Goal: Transaction & Acquisition: Purchase product/service

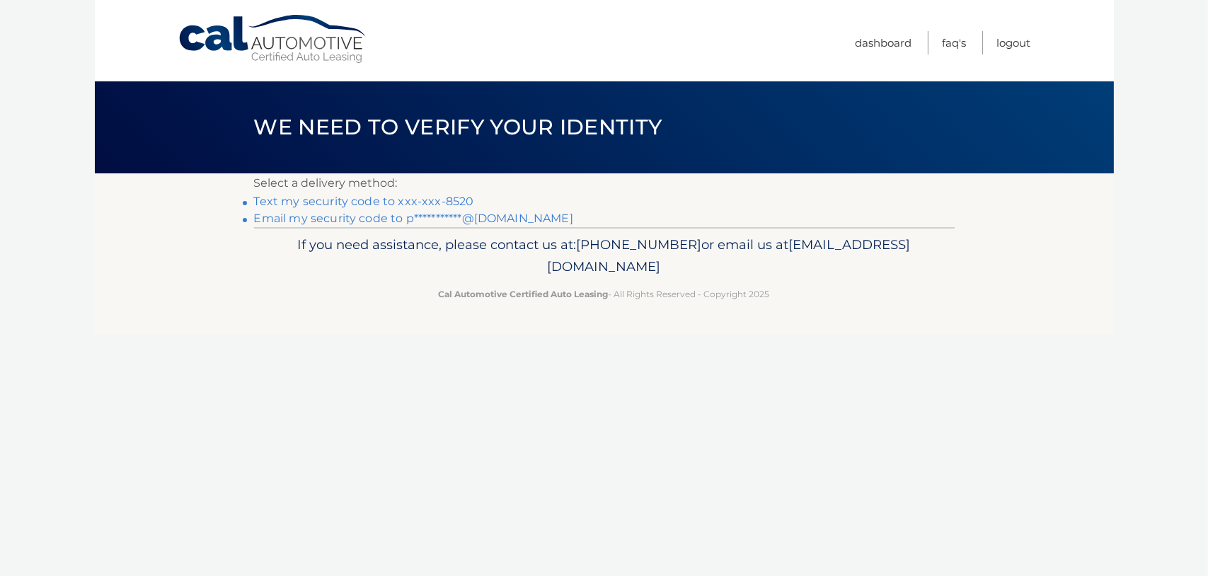
click at [362, 201] on link "Text my security code to xxx-xxx-8520" at bounding box center [364, 201] width 220 height 13
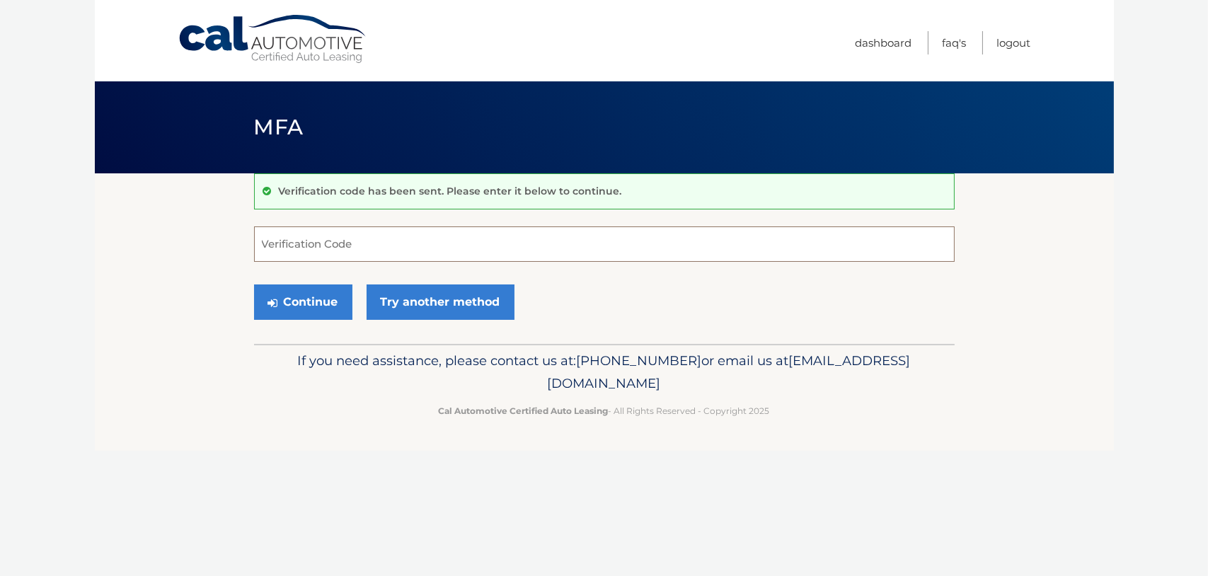
click at [292, 244] on input "Verification Code" at bounding box center [604, 243] width 700 height 35
type input "911694"
click at [292, 304] on button "Continue" at bounding box center [303, 301] width 98 height 35
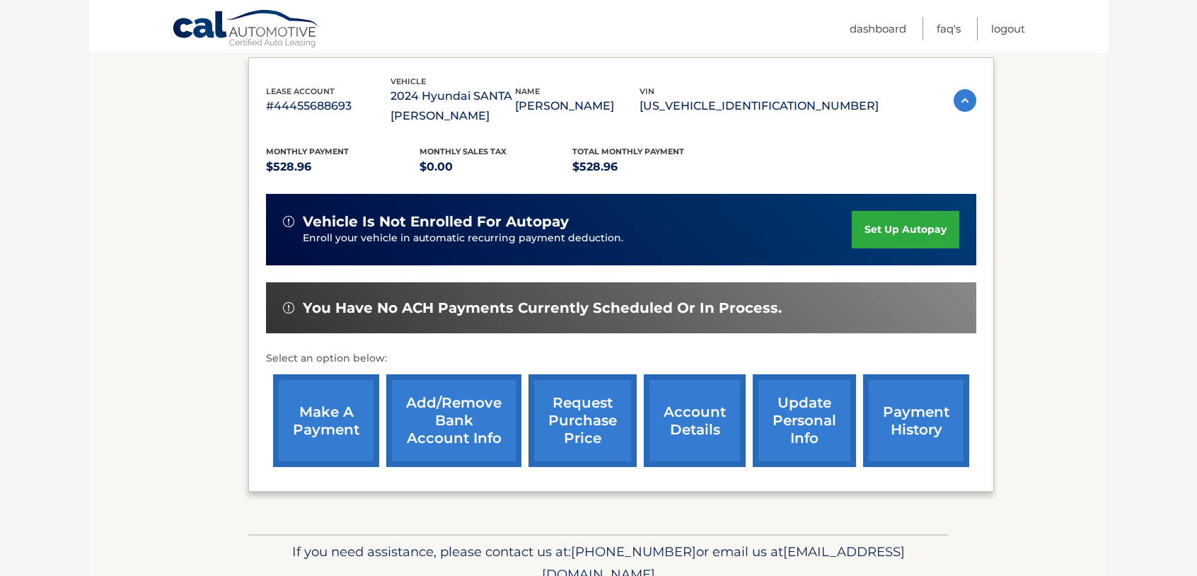
scroll to position [283, 0]
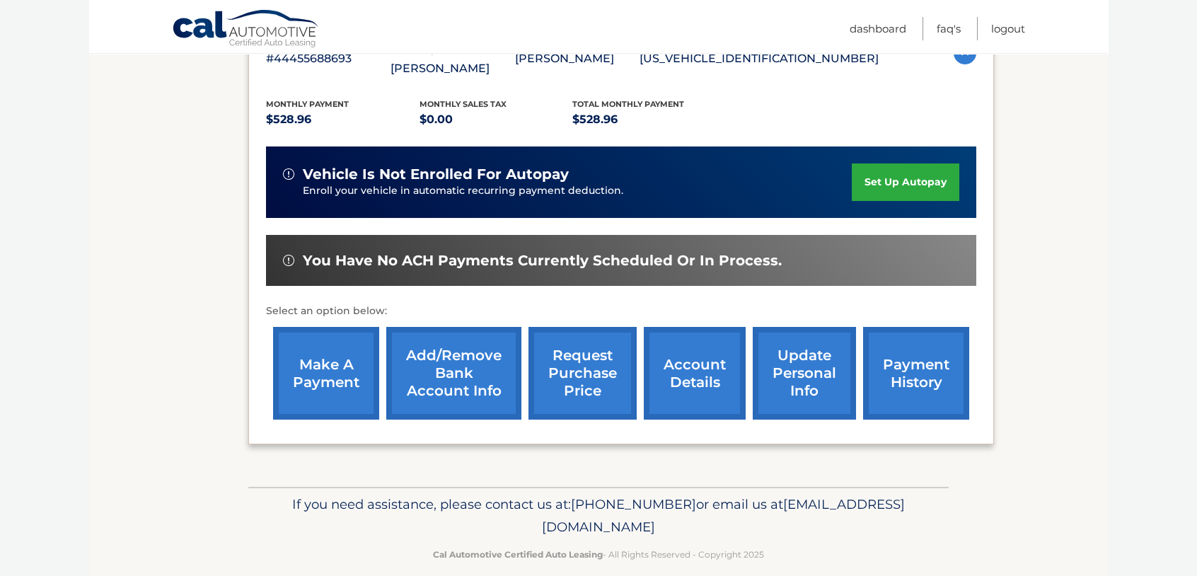
click at [331, 353] on link "make a payment" at bounding box center [326, 373] width 106 height 93
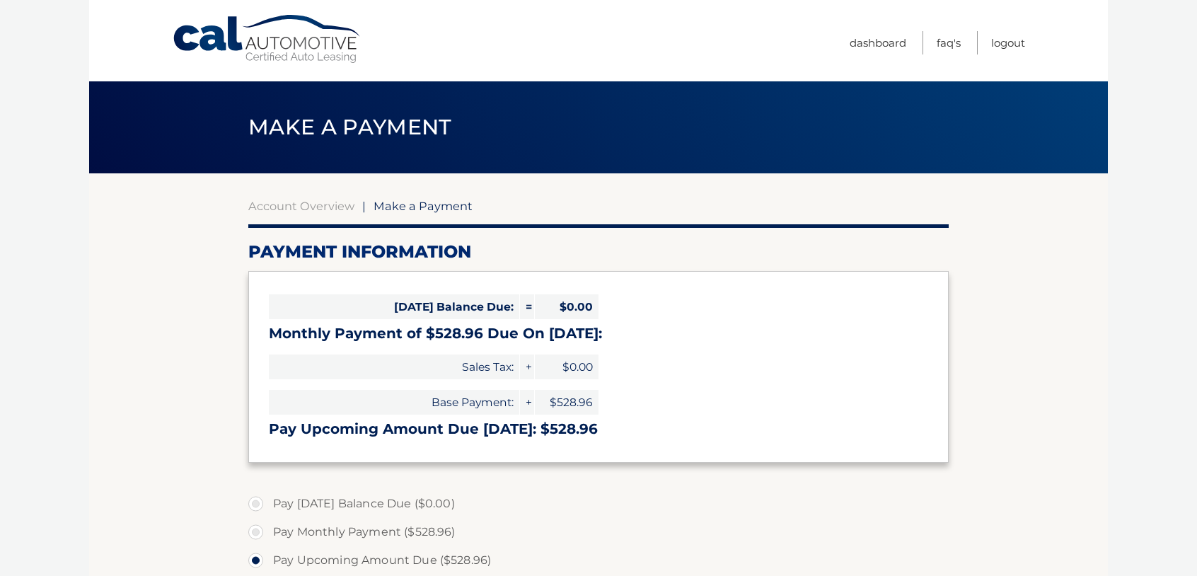
select select "NGU3NDBmNDQtN2ExMC00Yzc3LTg5MTktYTIzNjUyNDk4M2Vl"
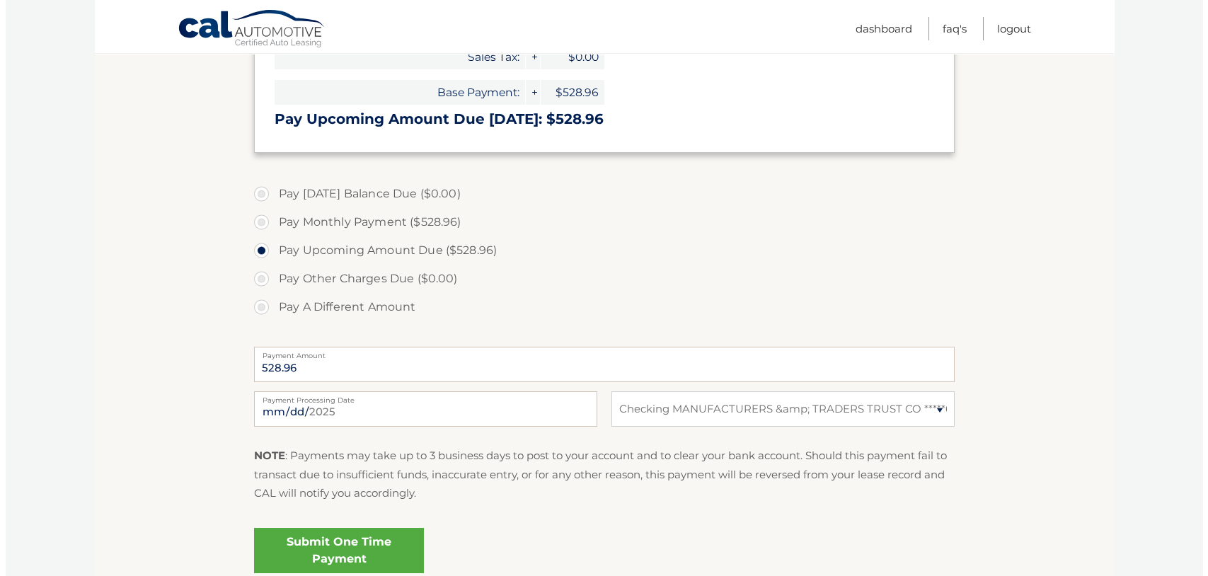
scroll to position [354, 0]
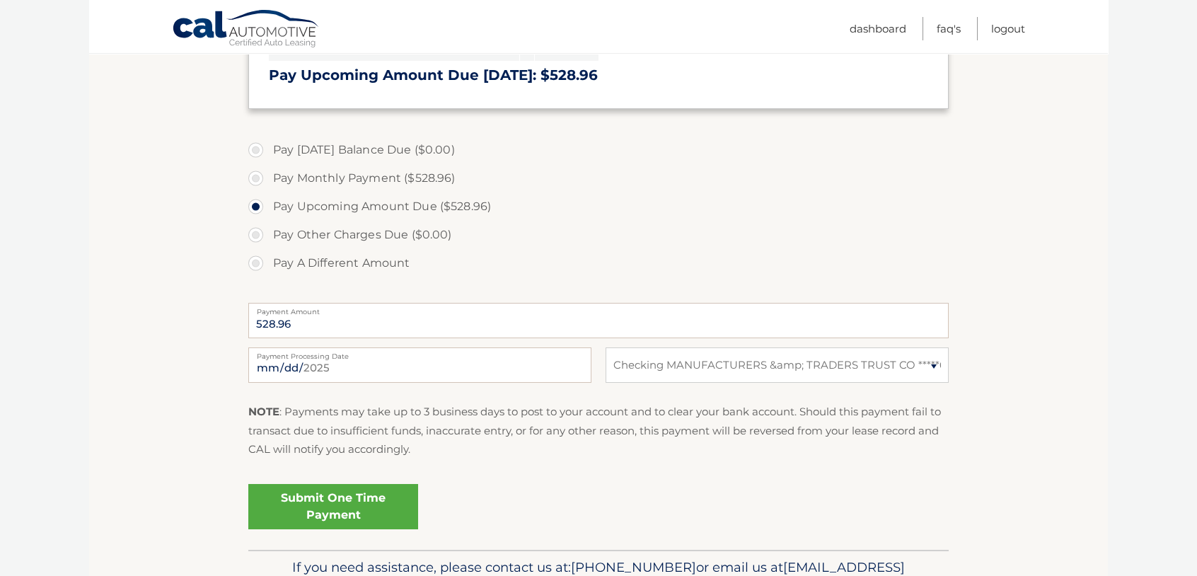
click at [350, 493] on link "Submit One Time Payment" at bounding box center [333, 506] width 170 height 45
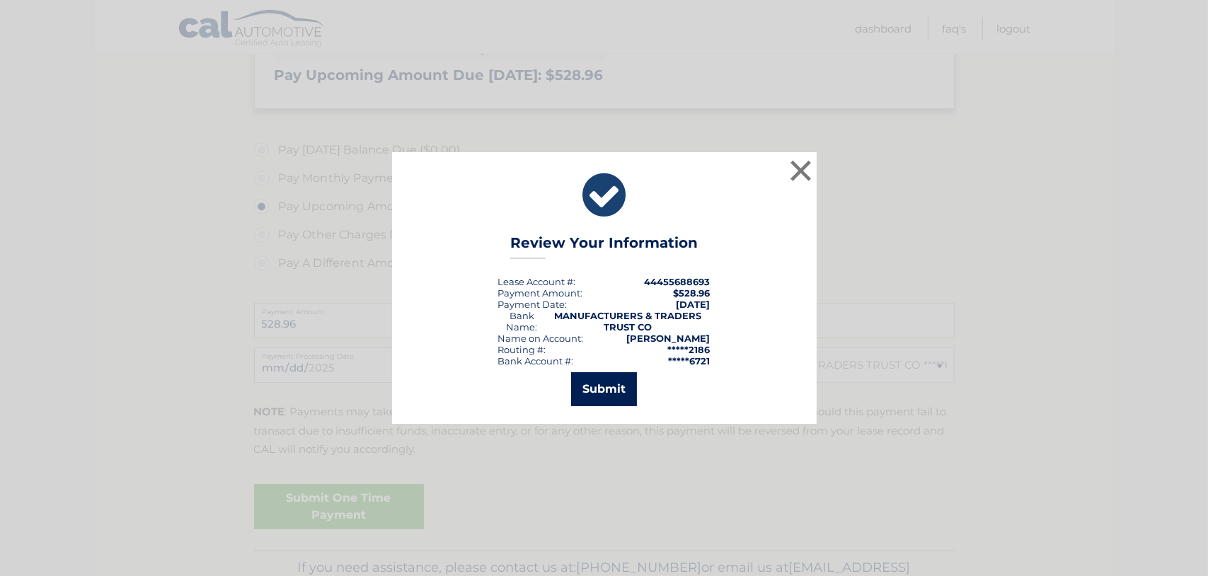
click at [607, 384] on button "Submit" at bounding box center [604, 389] width 66 height 34
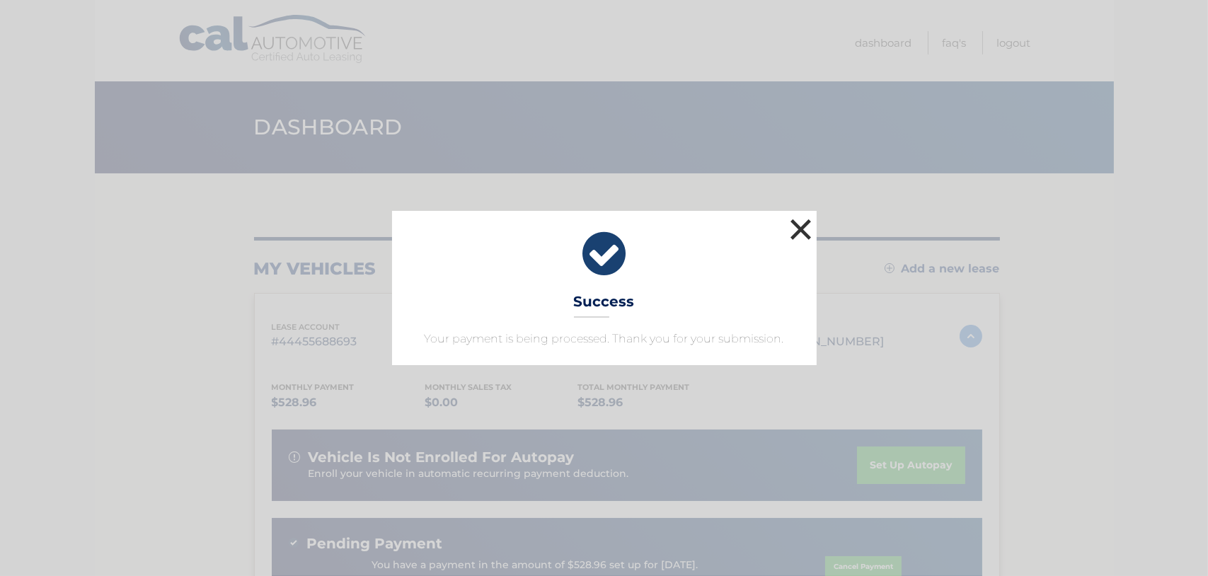
click at [802, 228] on button "×" at bounding box center [801, 229] width 28 height 28
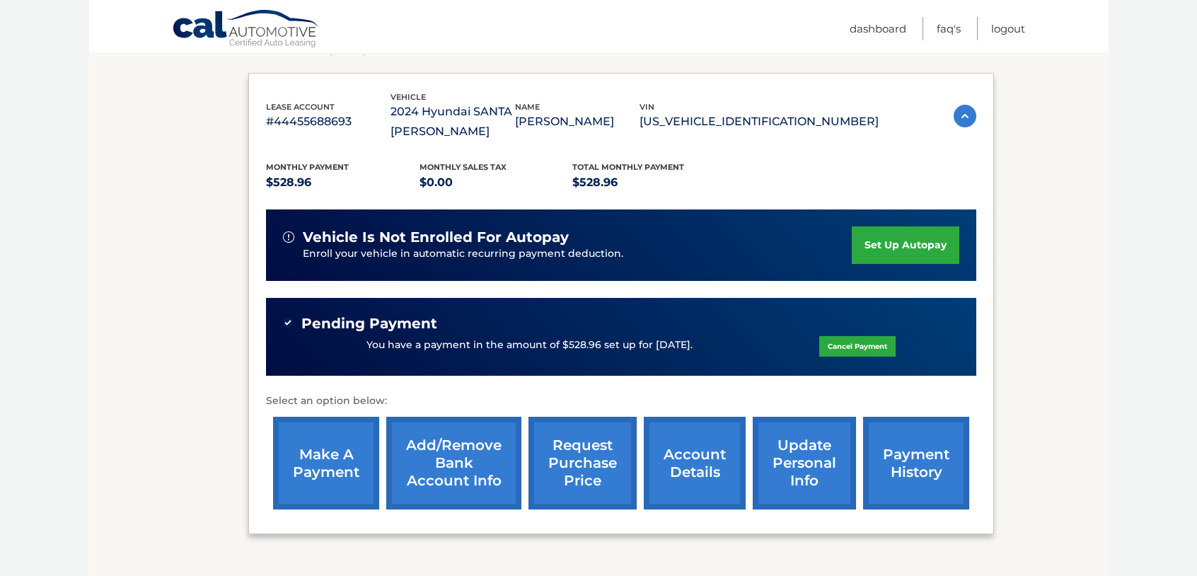
scroll to position [283, 0]
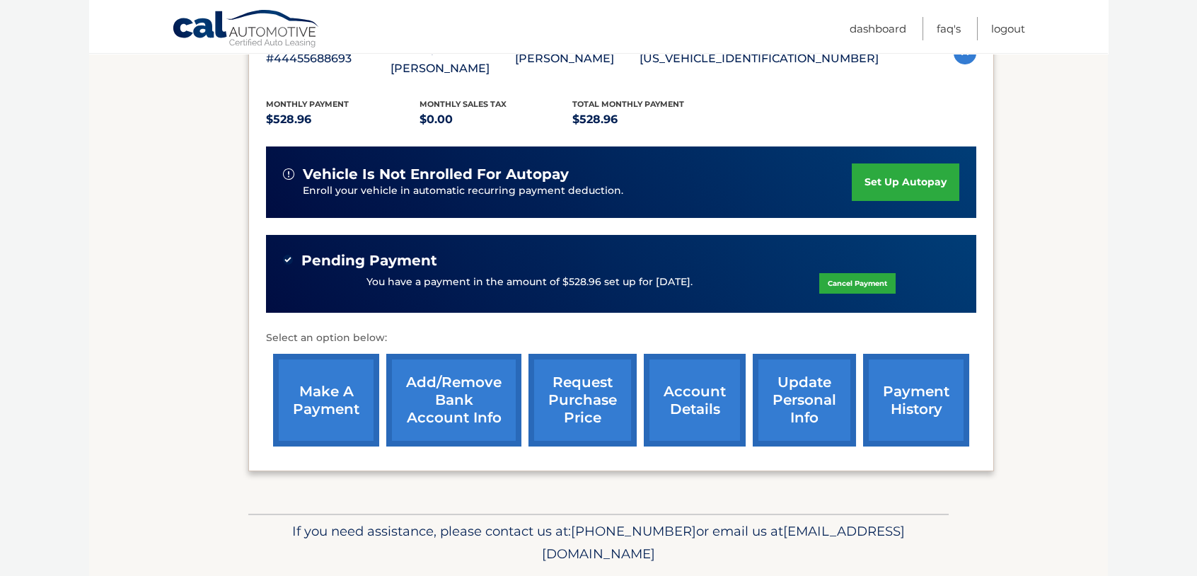
click at [883, 380] on link "payment history" at bounding box center [916, 400] width 106 height 93
click at [895, 396] on link "payment history" at bounding box center [916, 400] width 106 height 93
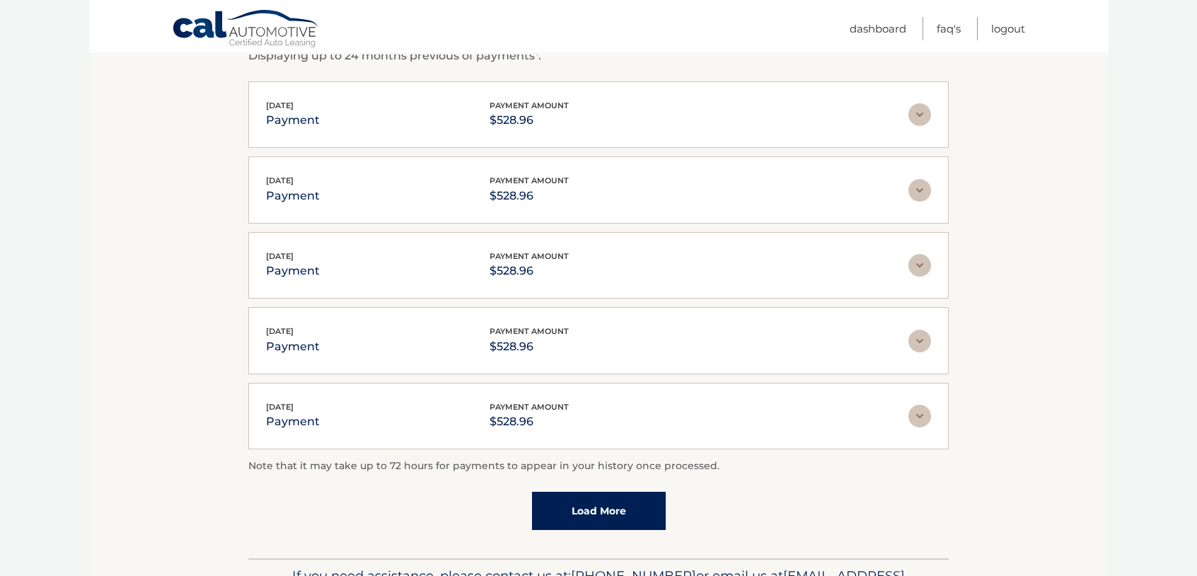
scroll to position [350, 0]
